Goal: Information Seeking & Learning: Learn about a topic

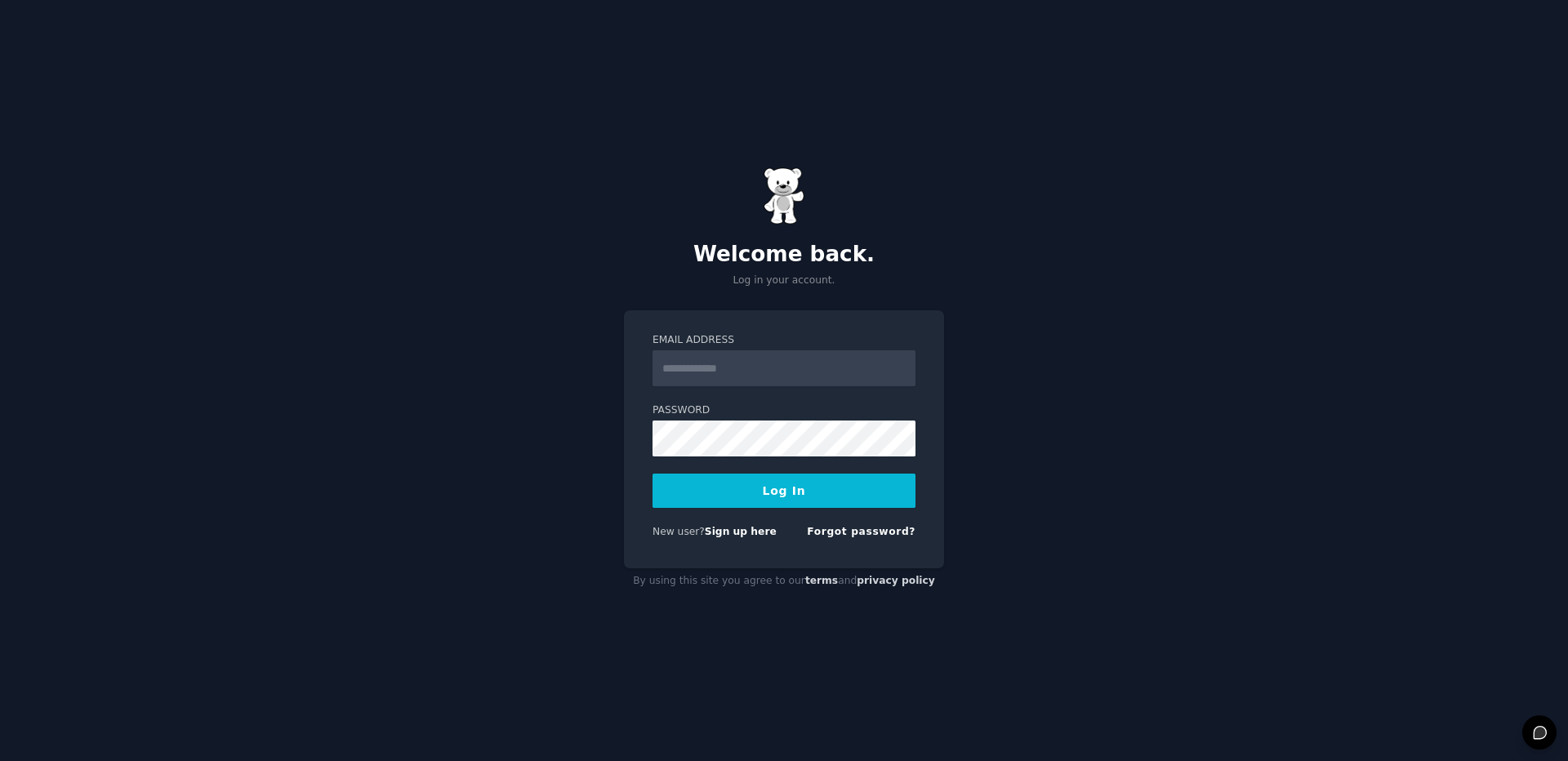
type input "**********"
click at [652, 473] on button "Log In" at bounding box center [784, 490] width 263 height 34
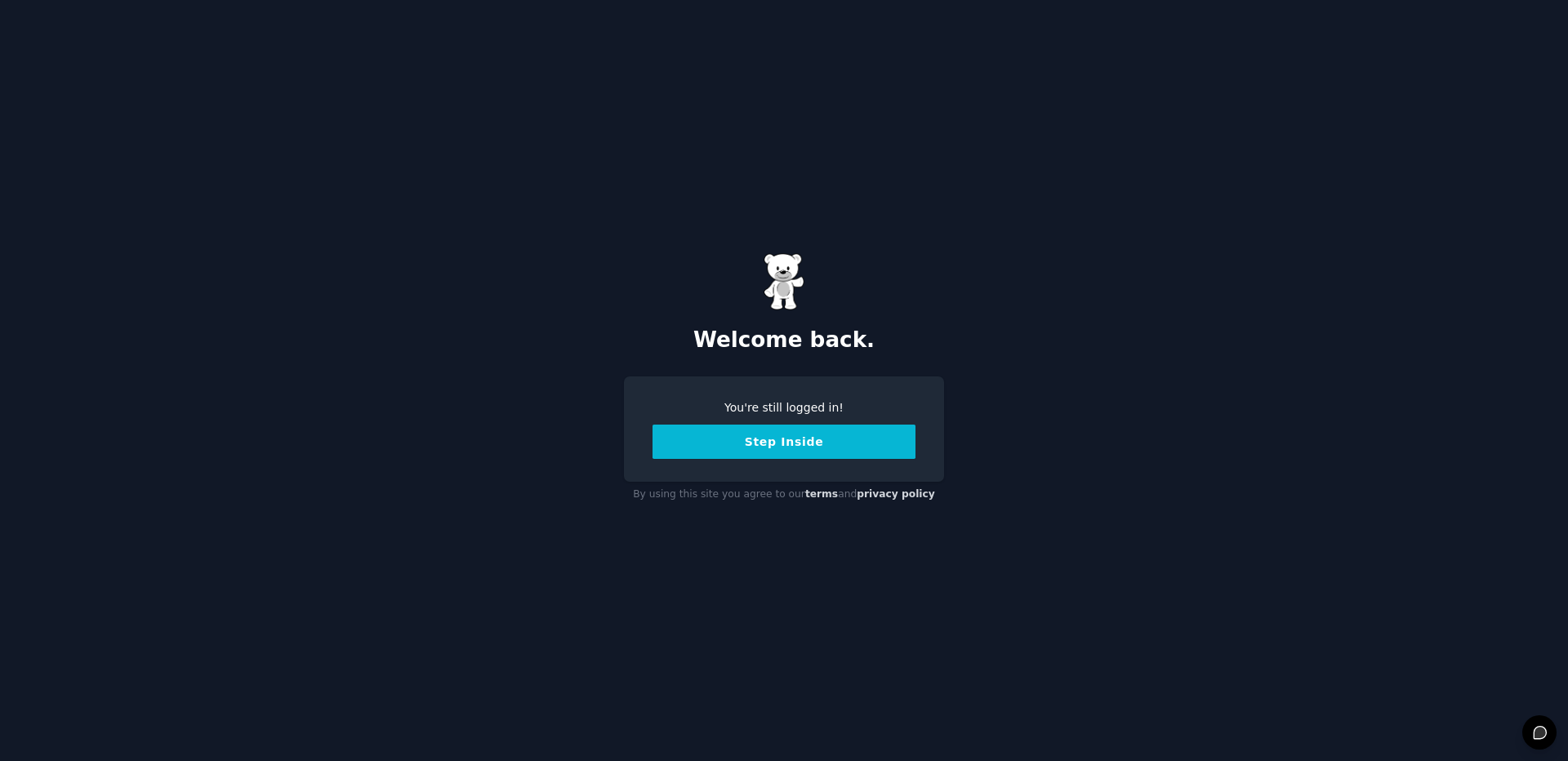
click at [763, 445] on button "Step Inside" at bounding box center [784, 442] width 263 height 34
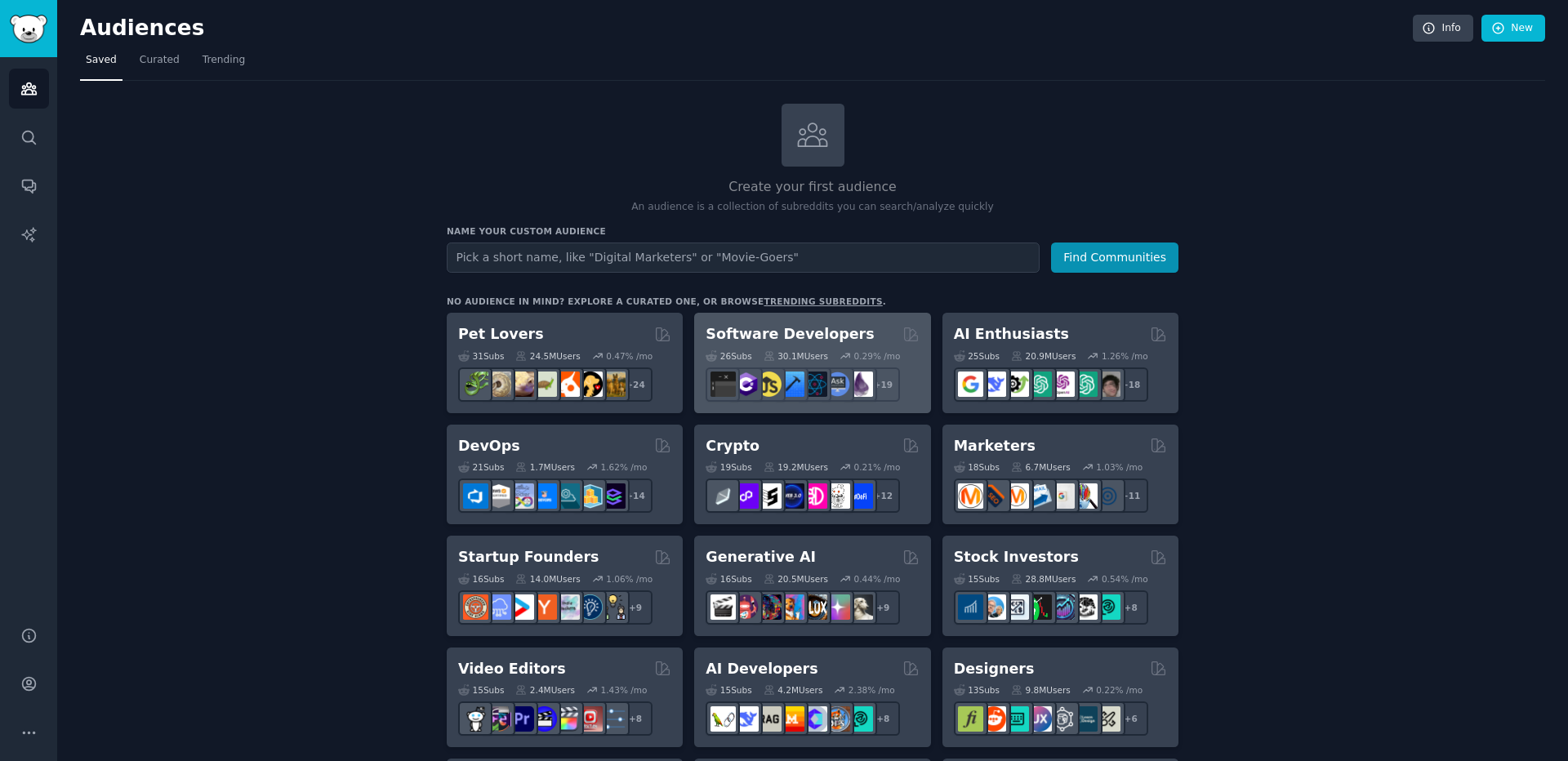
click at [761, 335] on h2 "Software Developers" at bounding box center [789, 334] width 169 height 20
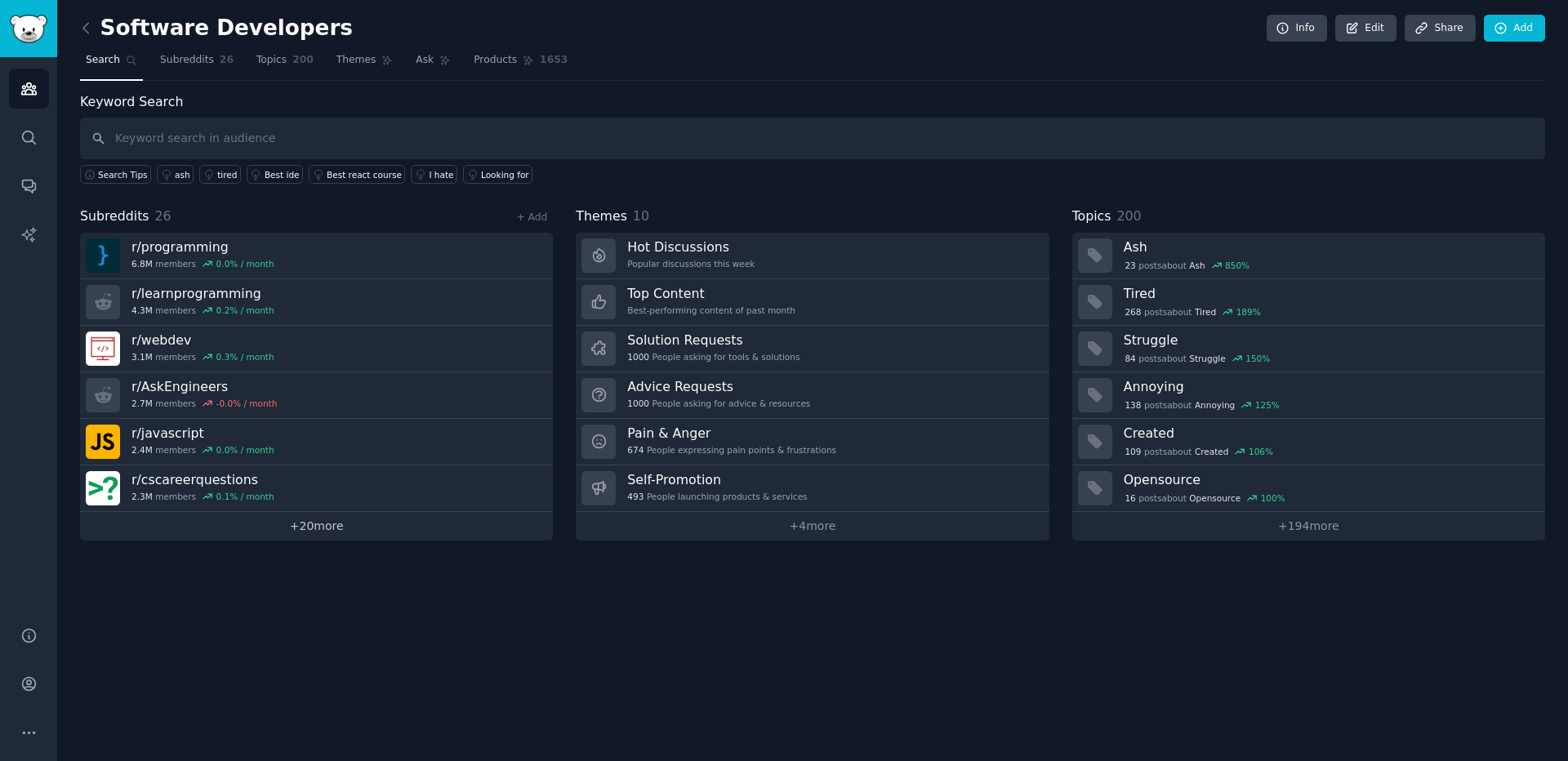
click at [320, 532] on link "+ 20 more" at bounding box center [317, 526] width 473 height 29
click at [26, 130] on icon "Sidebar" at bounding box center [29, 137] width 13 height 13
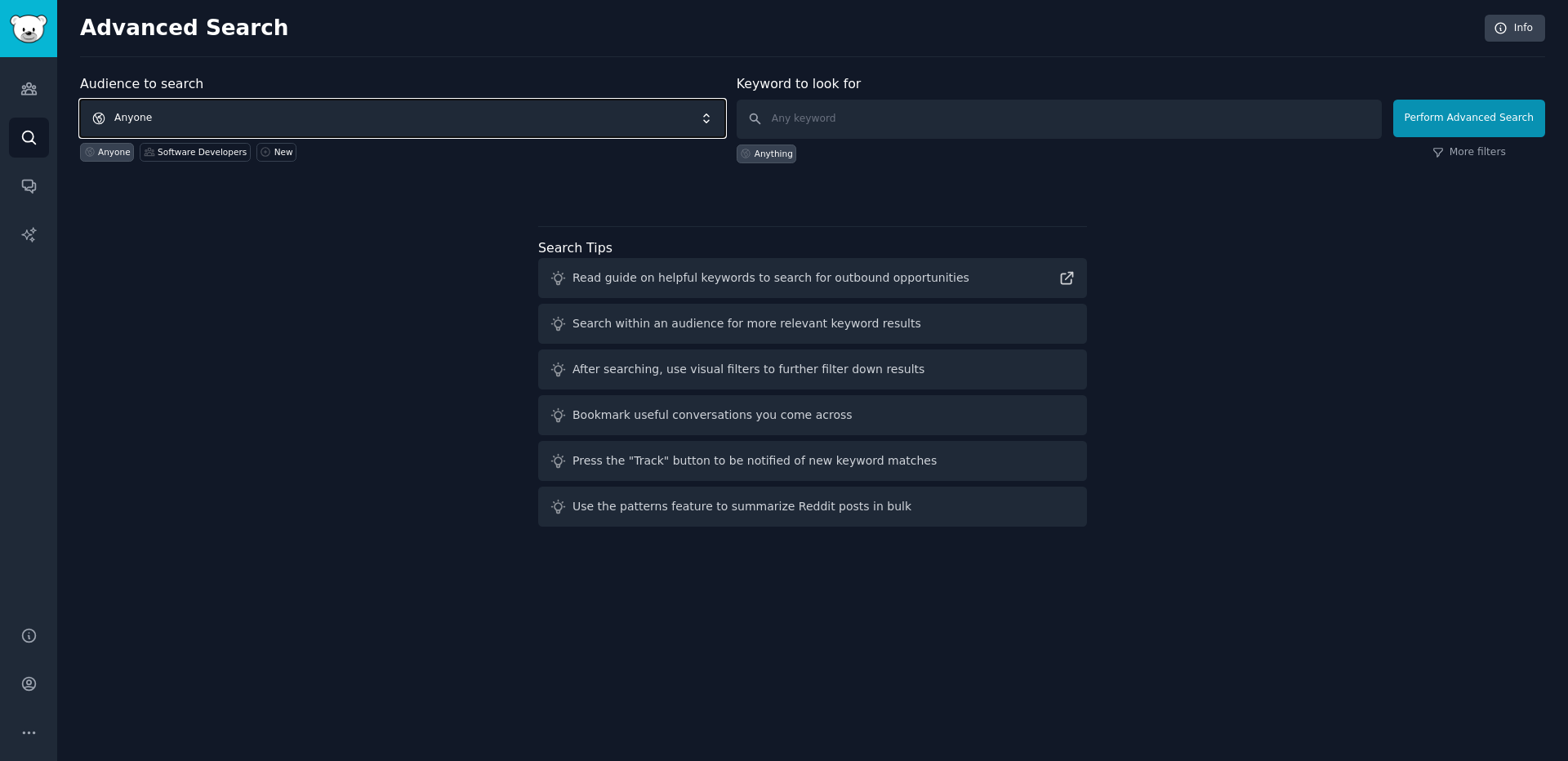
click at [500, 110] on span "Anyone" at bounding box center [402, 118] width 646 height 37
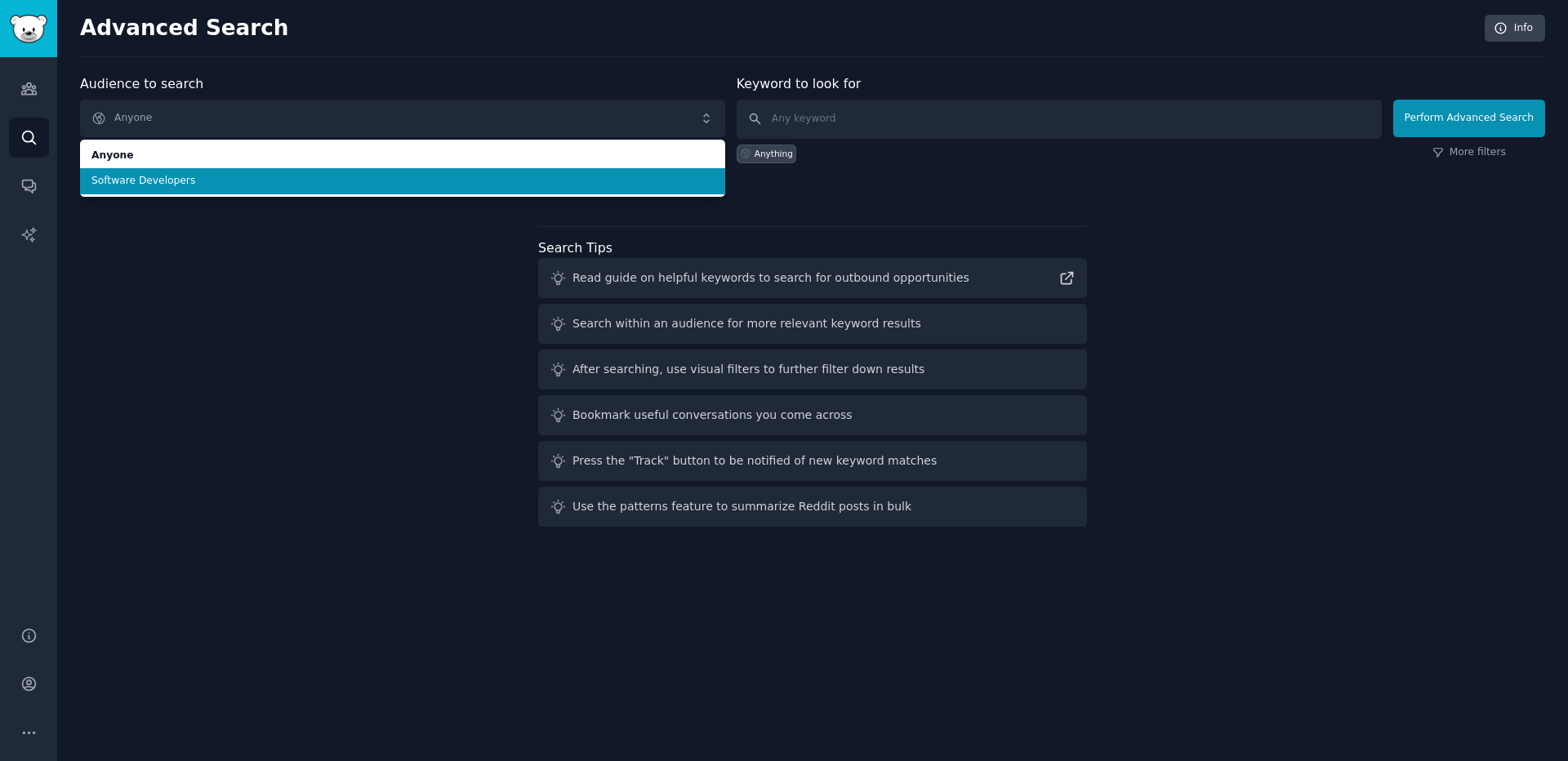
click at [466, 182] on span "Software Developers" at bounding box center [402, 182] width 622 height 15
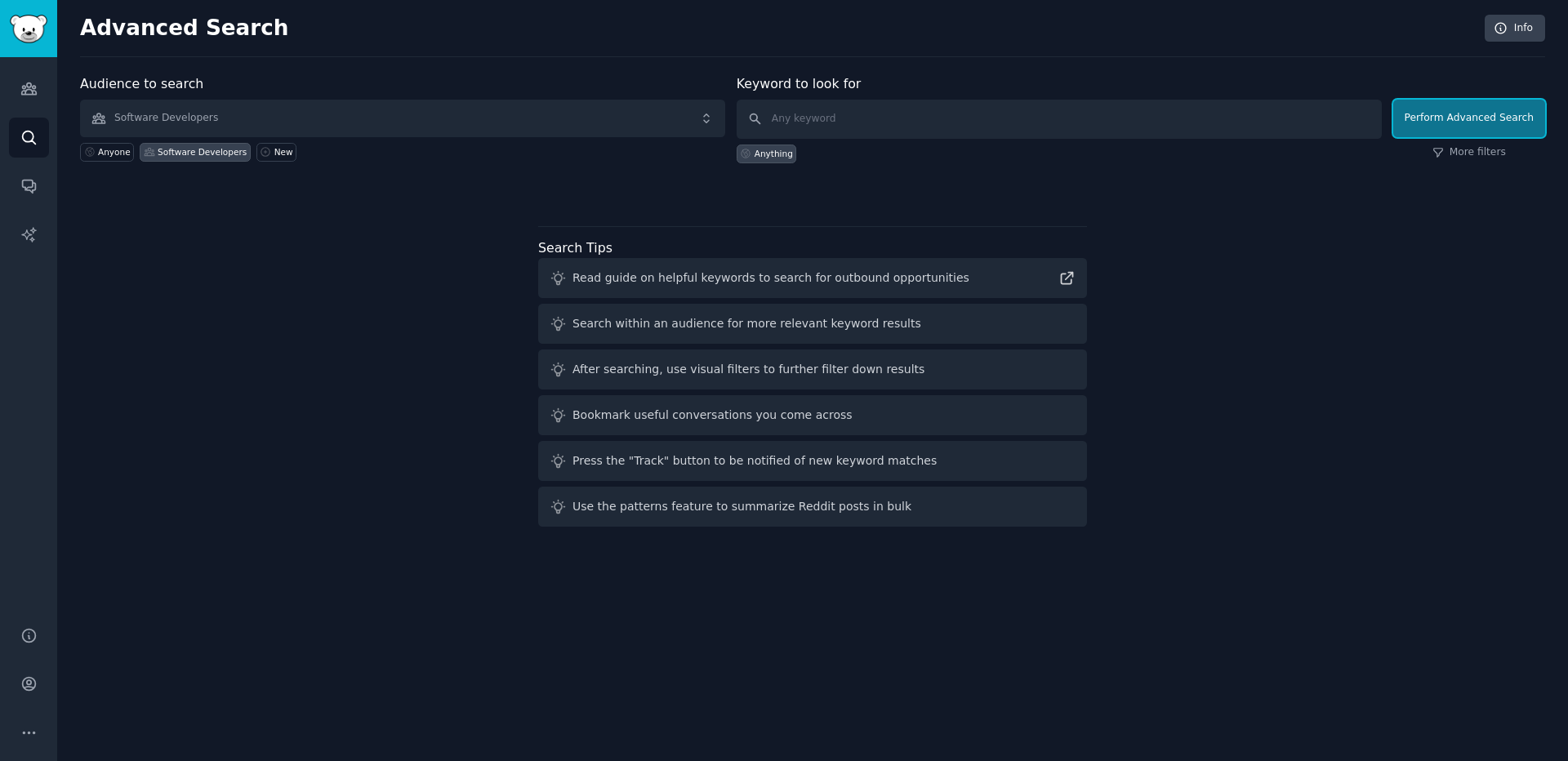
click at [1463, 111] on button "Perform Advanced Search" at bounding box center [1469, 118] width 152 height 37
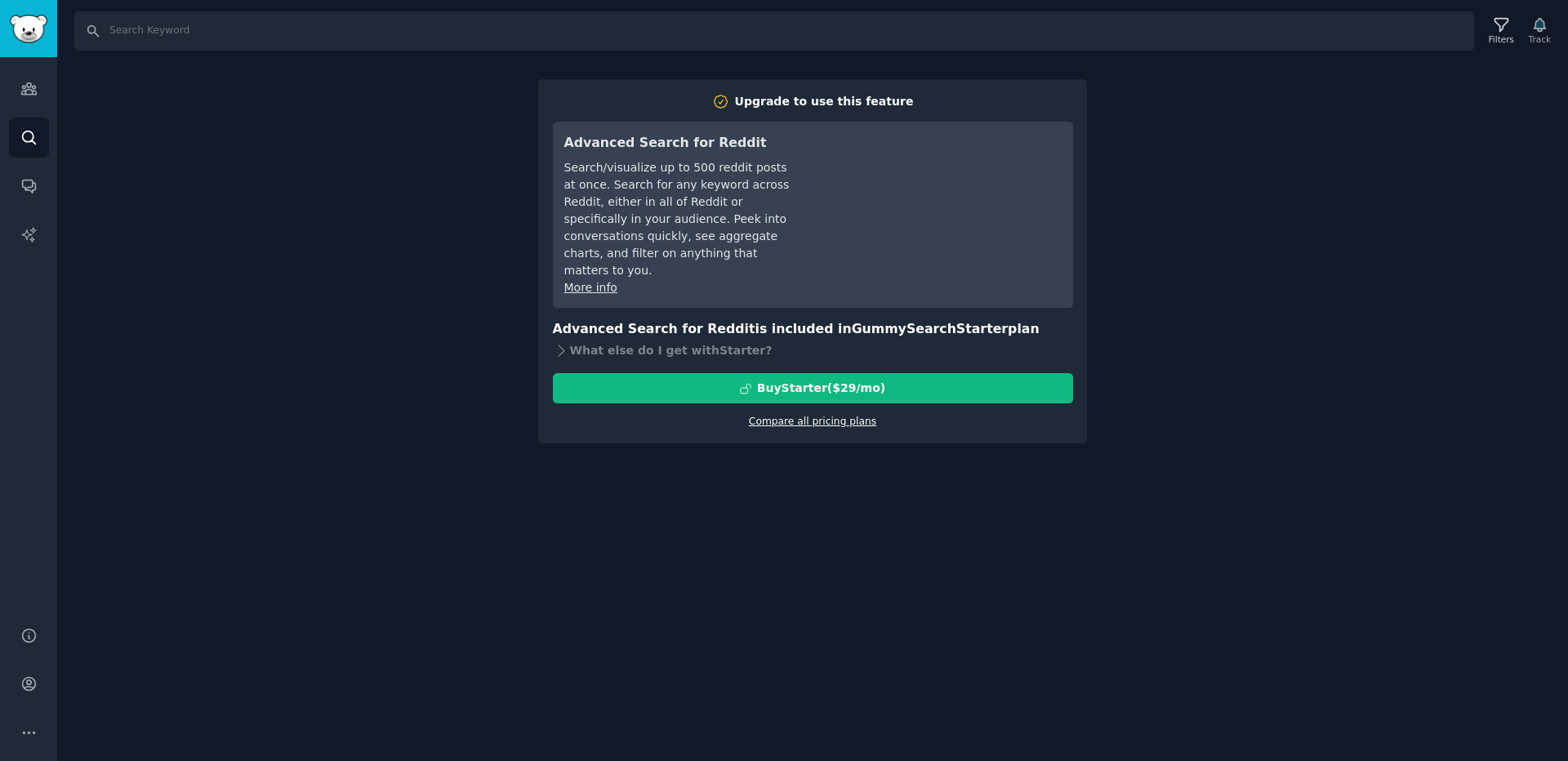
click at [798, 415] on link "Compare all pricing plans" at bounding box center [812, 421] width 128 height 11
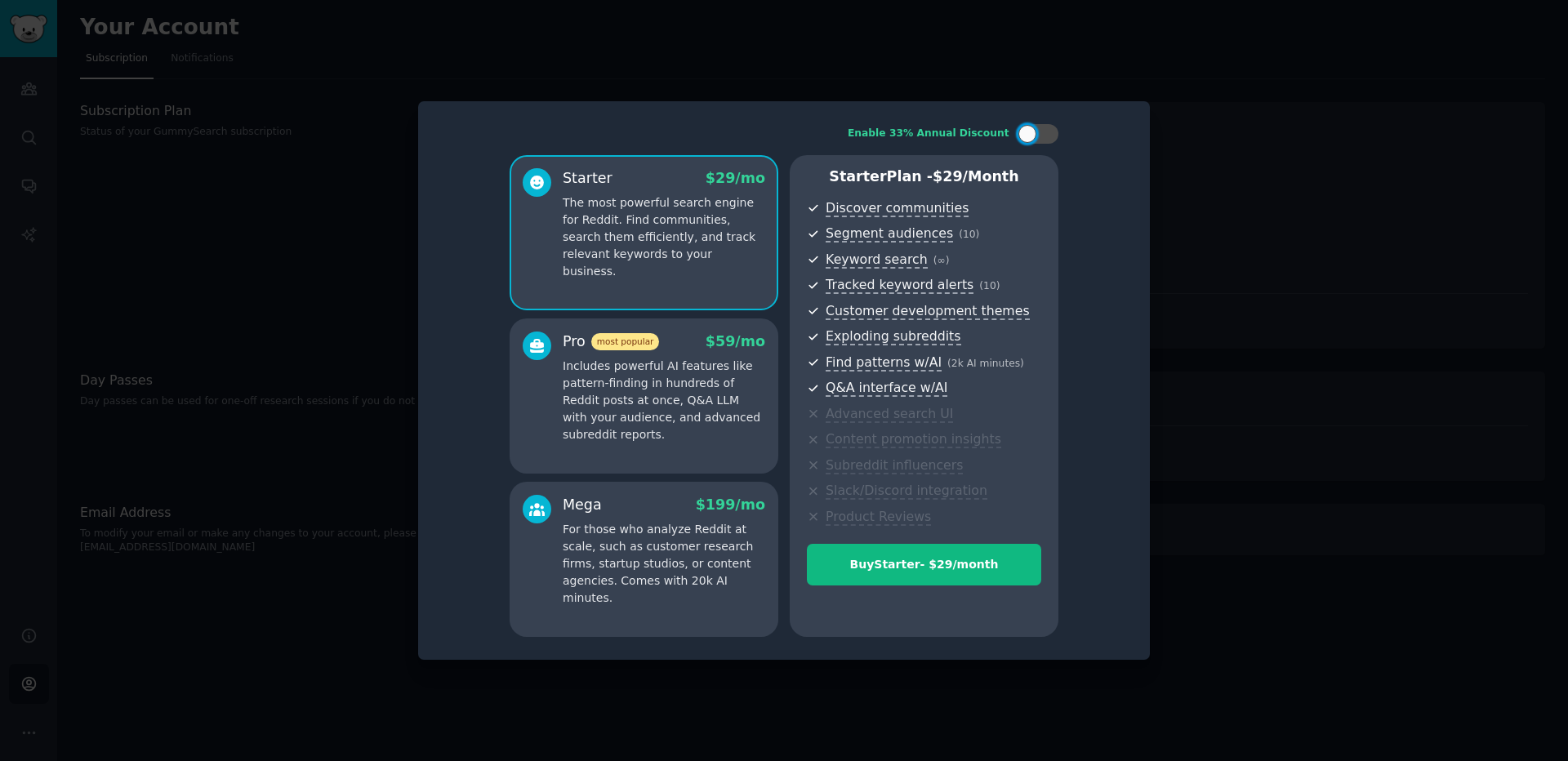
click at [1348, 27] on div at bounding box center [784, 380] width 1568 height 761
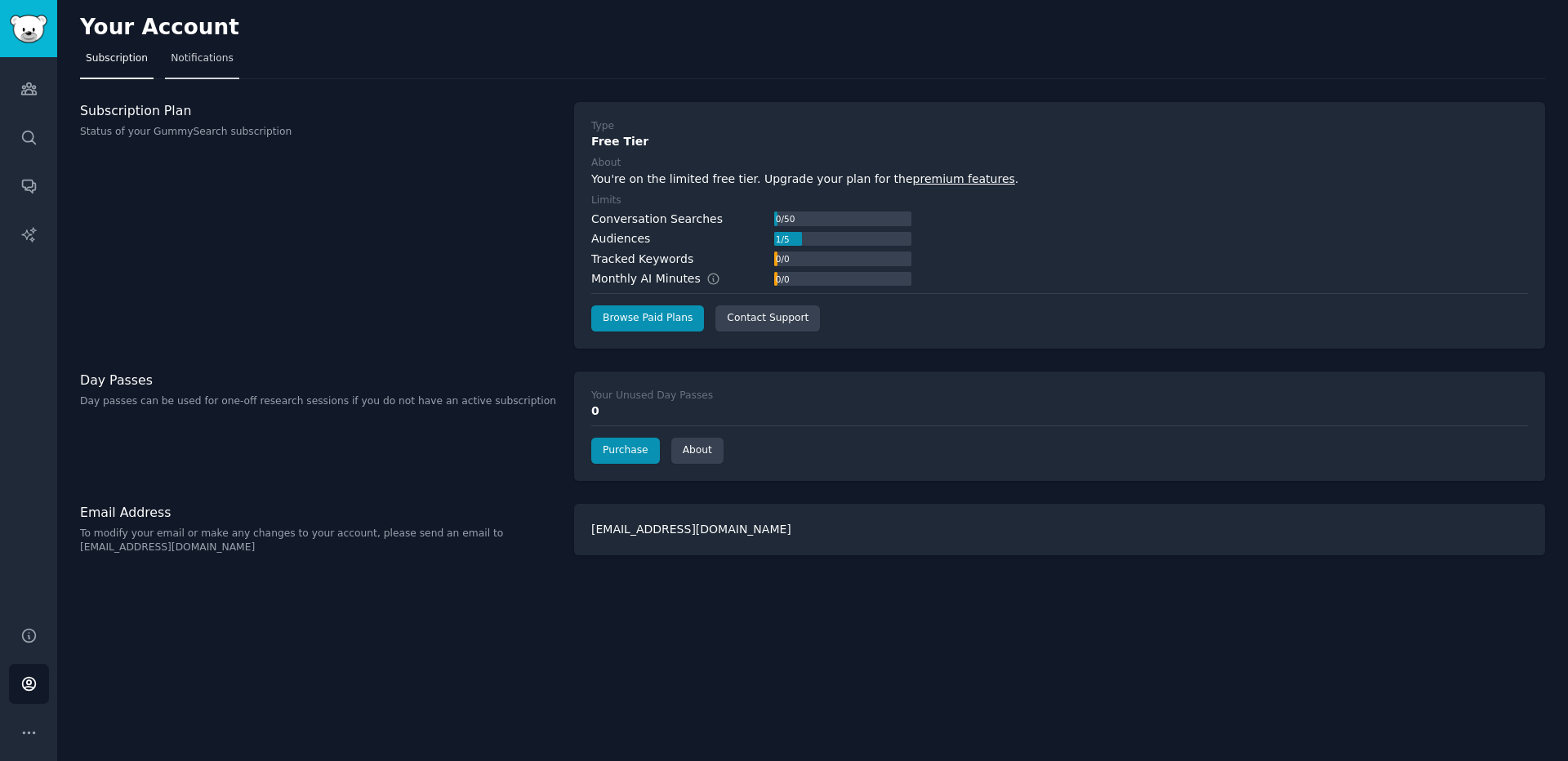
click at [205, 56] on span "Notifications" at bounding box center [202, 59] width 63 height 15
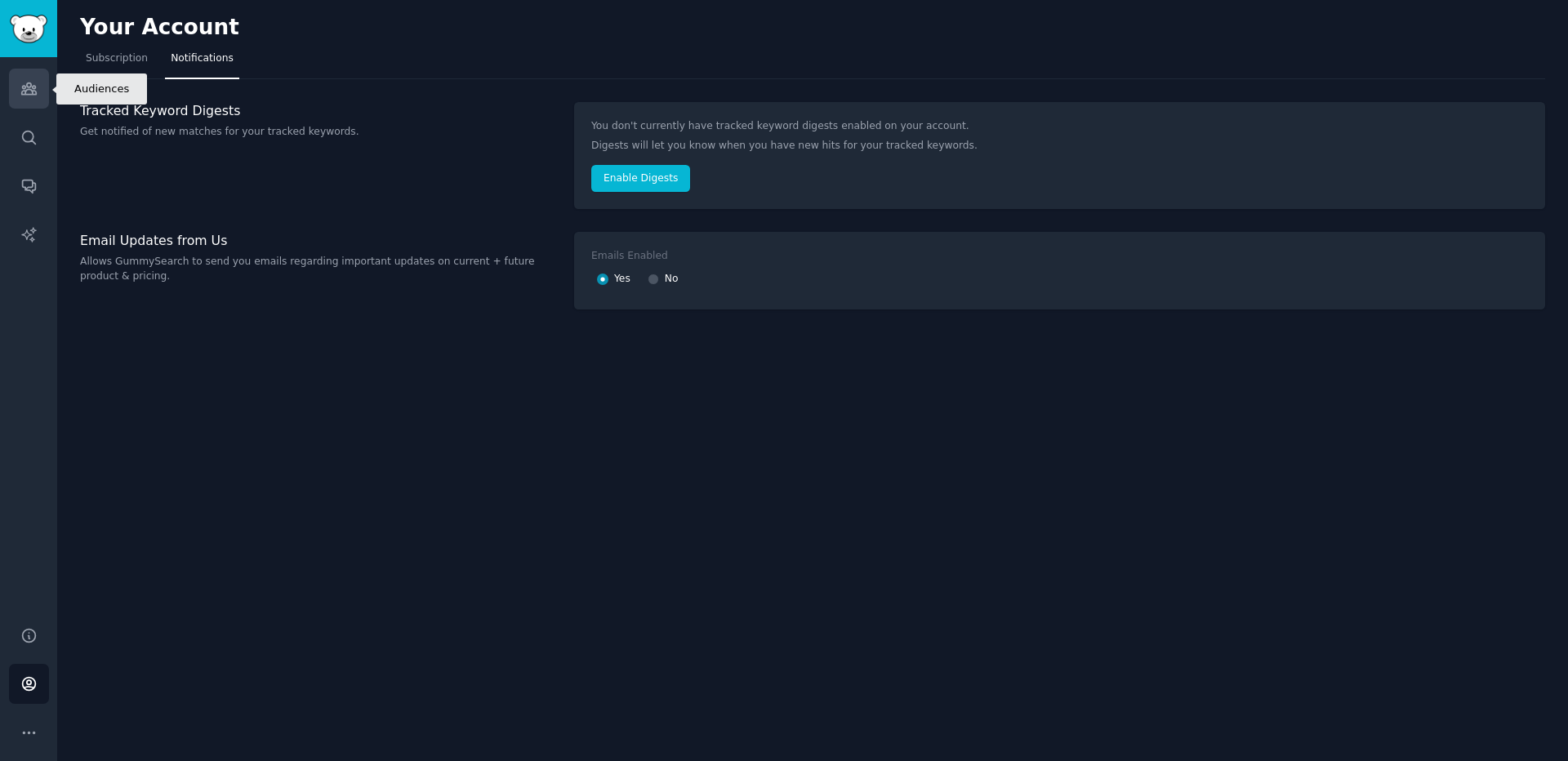
click at [24, 81] on icon "Sidebar" at bounding box center [29, 88] width 17 height 17
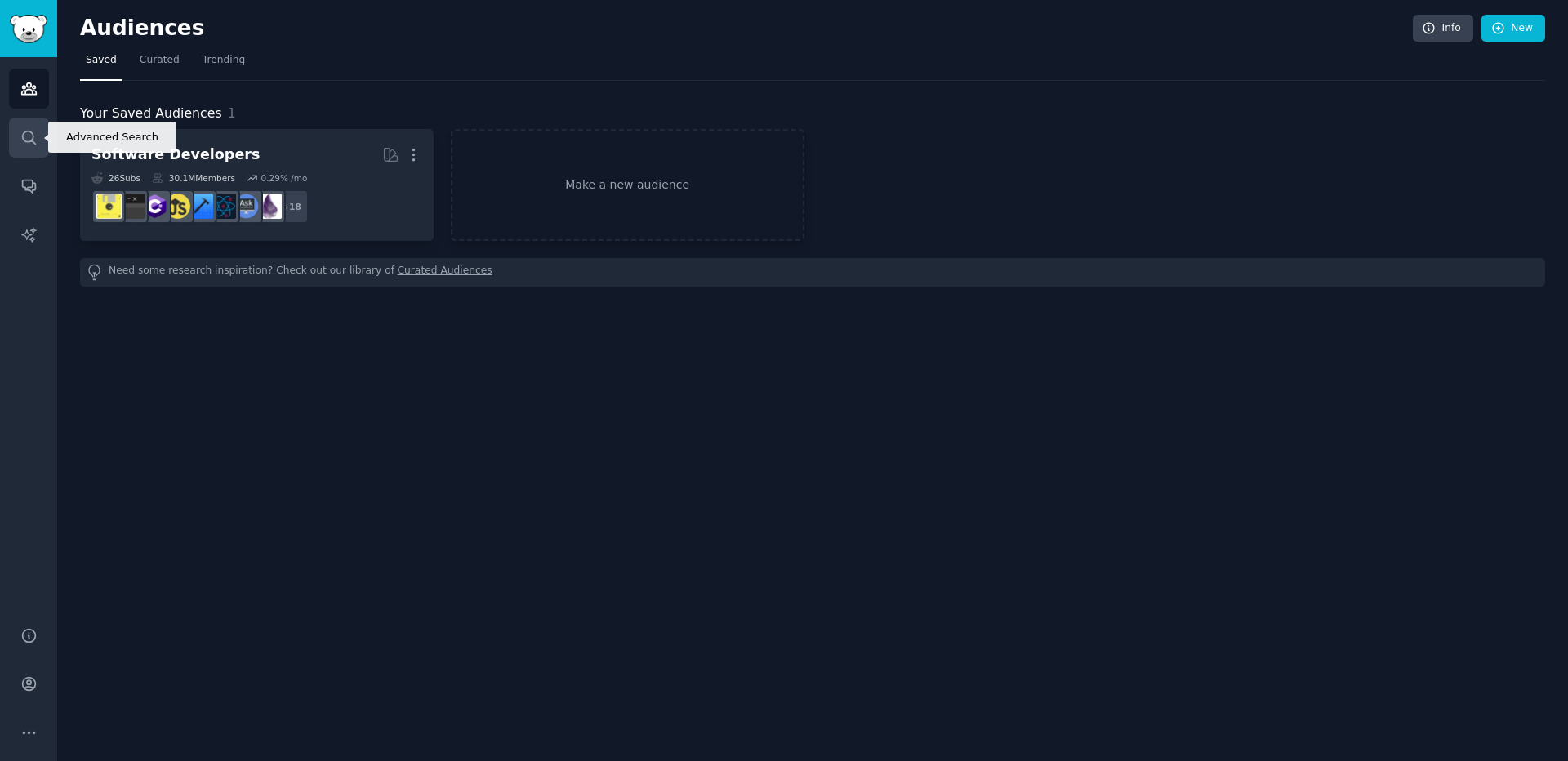
click at [23, 130] on icon "Sidebar" at bounding box center [29, 138] width 17 height 17
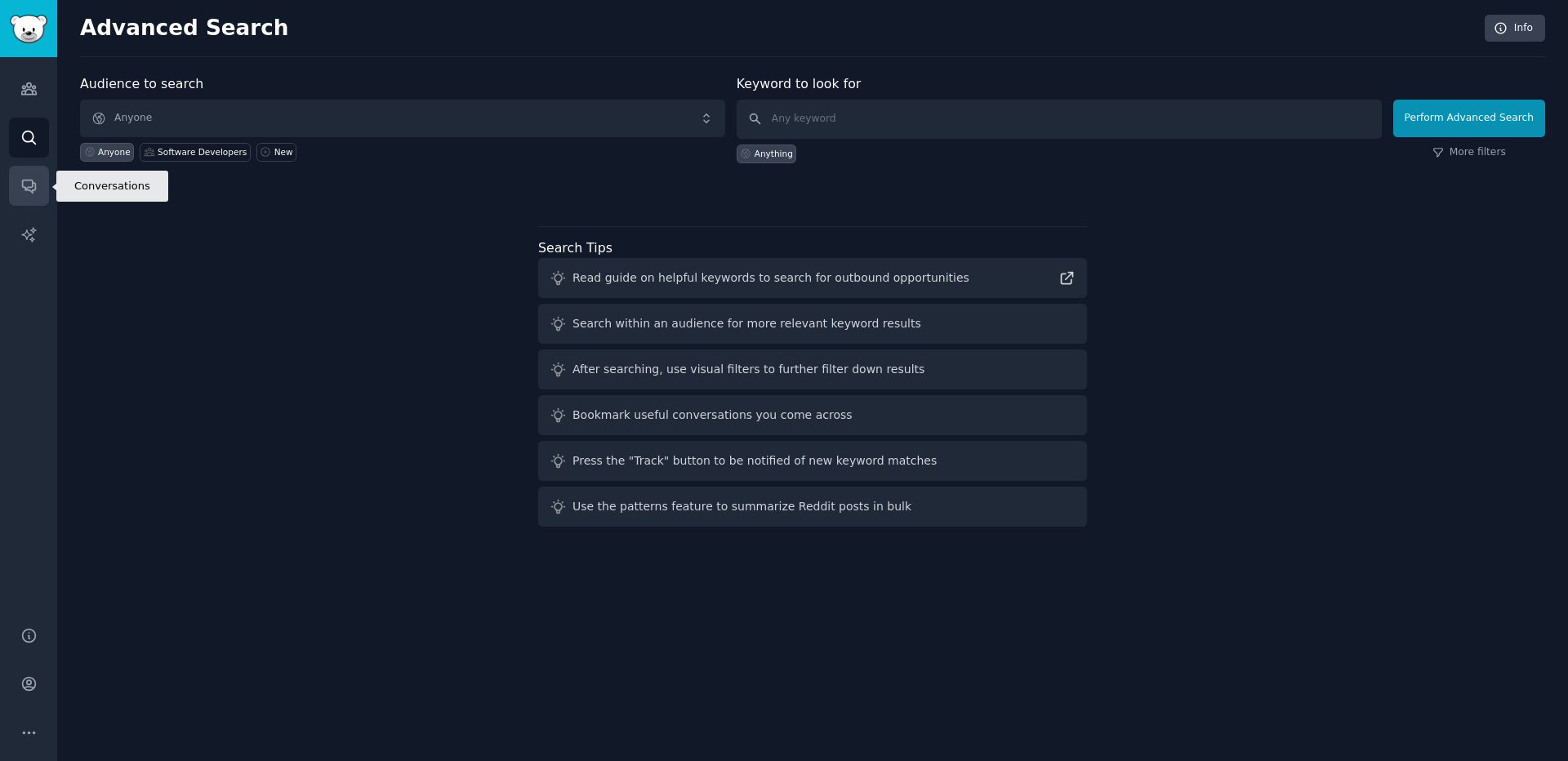
click at [30, 172] on link "Conversations" at bounding box center [29, 185] width 40 height 40
